Goal: Share content: Share content

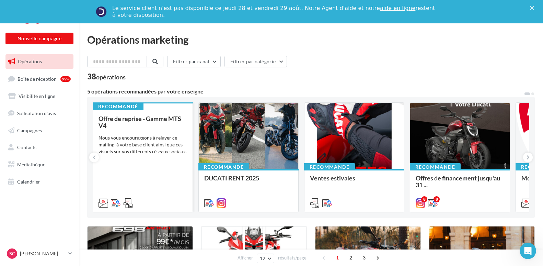
click at [149, 127] on div "Offre de reprise - Gamme MTS V4" at bounding box center [142, 122] width 89 height 14
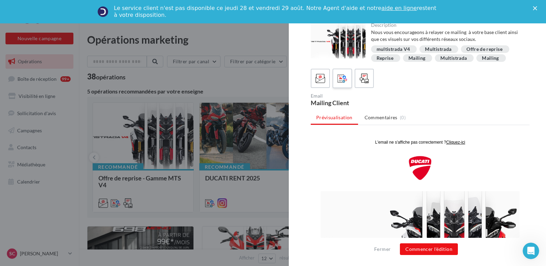
click at [344, 79] on icon at bounding box center [343, 78] width 10 height 10
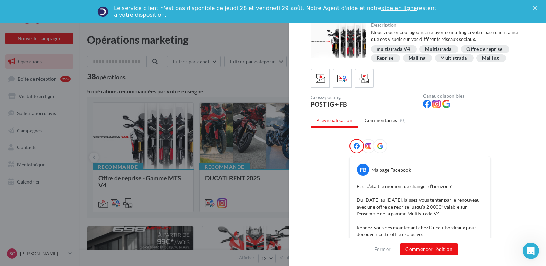
scroll to position [33, 0]
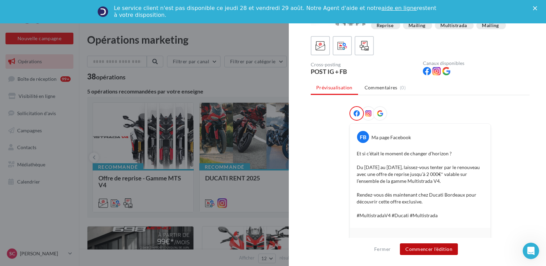
click at [433, 246] on button "Commencer l'édition" at bounding box center [429, 249] width 58 height 12
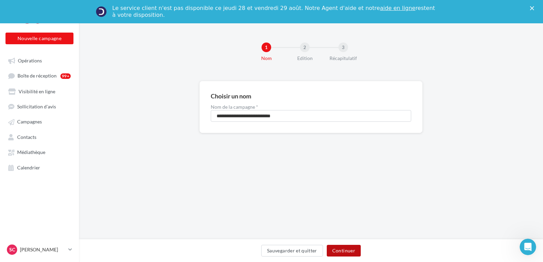
click at [347, 247] on button "Continuer" at bounding box center [344, 251] width 34 height 12
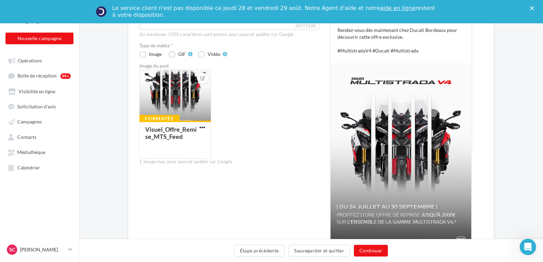
scroll to position [224, 0]
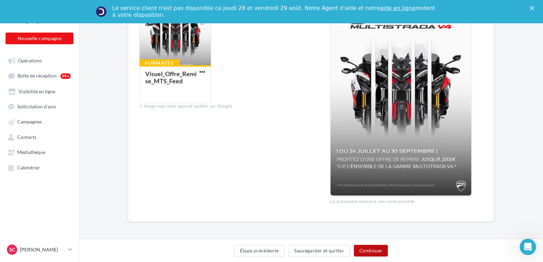
click at [373, 251] on button "Continuer" at bounding box center [371, 251] width 34 height 12
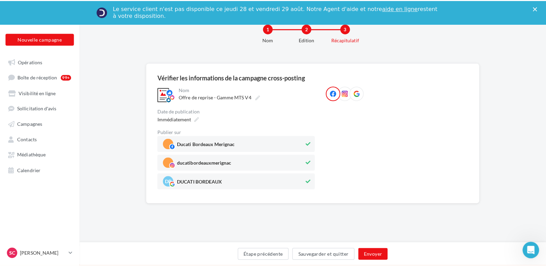
scroll to position [46, 0]
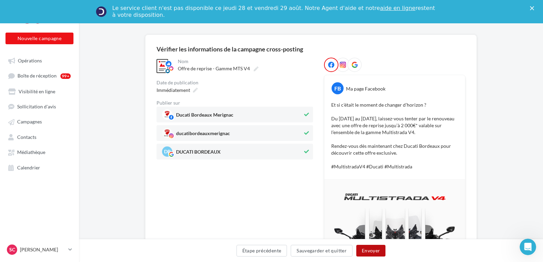
click at [369, 253] on button "Envoyer" at bounding box center [370, 251] width 29 height 12
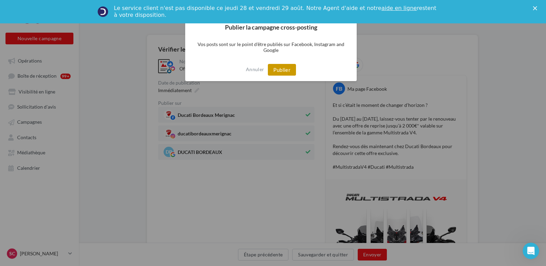
click at [288, 74] on button "Publier" at bounding box center [282, 70] width 28 height 12
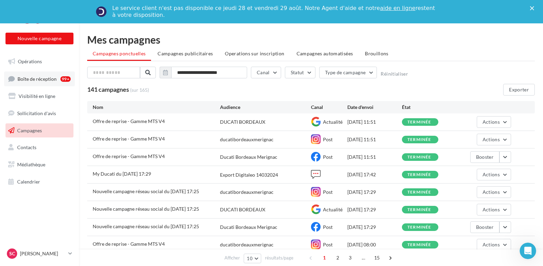
click at [25, 80] on span "Boîte de réception" at bounding box center [37, 78] width 39 height 6
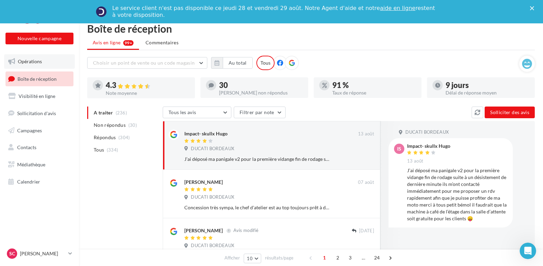
click at [36, 63] on span "Opérations" at bounding box center [30, 61] width 24 height 6
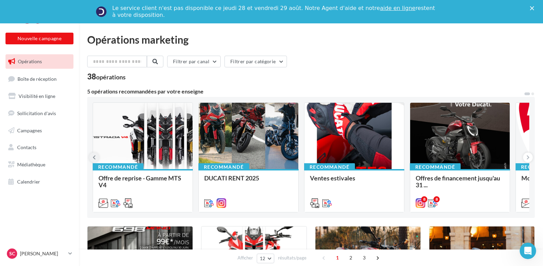
click at [96, 158] on button at bounding box center [94, 157] width 10 height 10
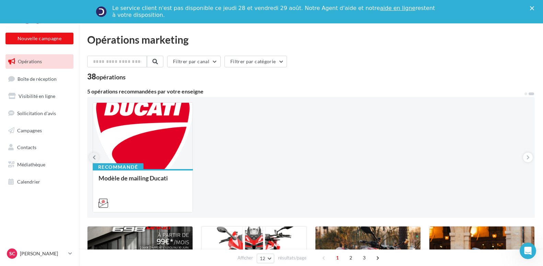
click at [96, 158] on button at bounding box center [94, 157] width 10 height 10
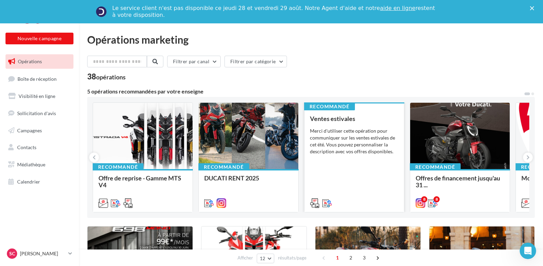
click at [351, 167] on div "Ventes estivales Merci d'utiliser cette opération pour communiquer sur les vent…" at bounding box center [354, 160] width 89 height 91
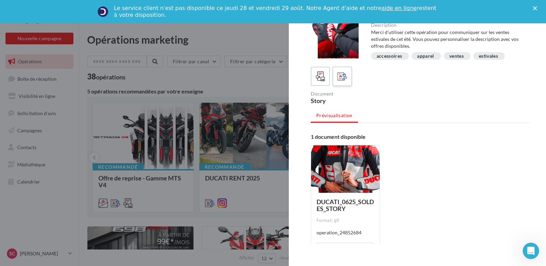
click at [342, 81] on span at bounding box center [343, 76] width 10 height 11
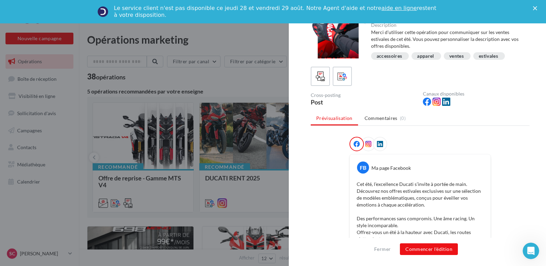
click at [274, 42] on div at bounding box center [273, 133] width 546 height 266
